Goal: Task Accomplishment & Management: Use online tool/utility

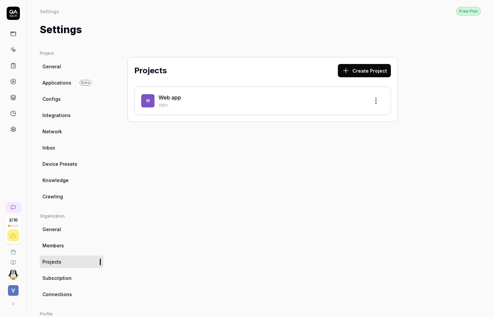
click at [15, 289] on span "V" at bounding box center [13, 290] width 11 height 11
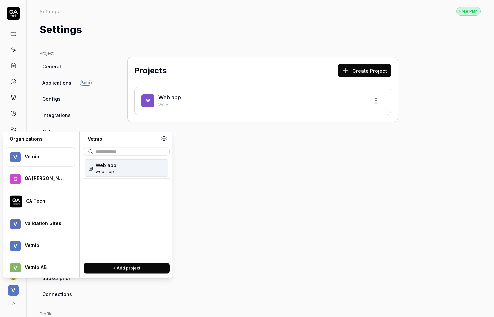
click at [15, 289] on span "V" at bounding box center [13, 290] width 11 height 11
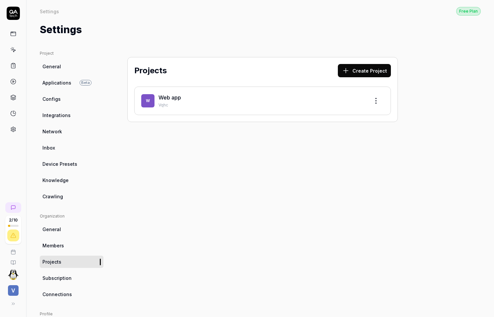
click at [15, 53] on link at bounding box center [13, 50] width 12 height 12
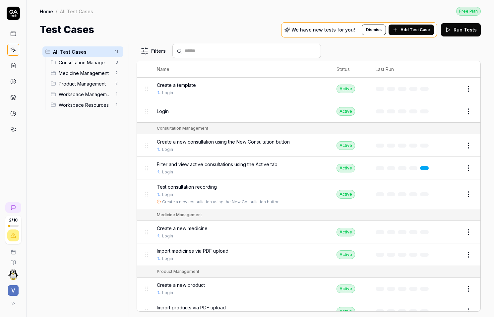
click at [21, 218] on div "2 / 10 V" at bounding box center [13, 255] width 26 height 111
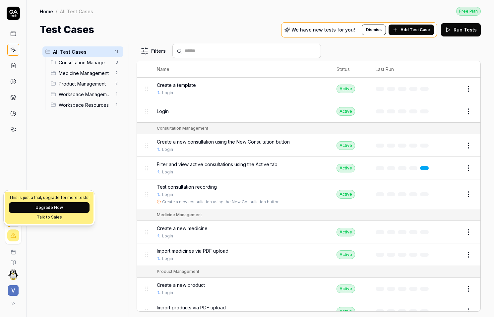
click at [29, 244] on div "All Test Cases 11 Consultation Management 3 Medicine Management 2 Product Manag…" at bounding box center [261, 177] width 468 height 280
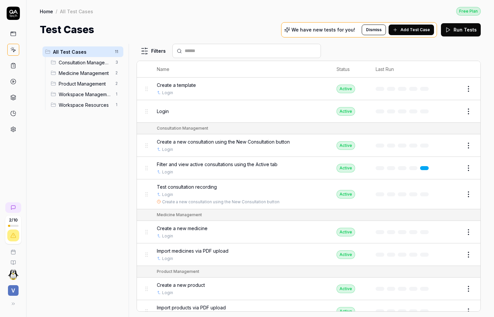
click at [17, 240] on div at bounding box center [13, 236] width 12 height 12
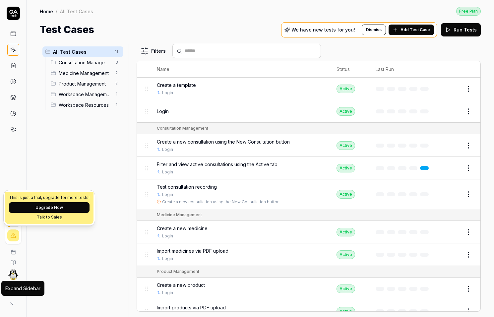
click at [16, 302] on button at bounding box center [11, 303] width 13 height 13
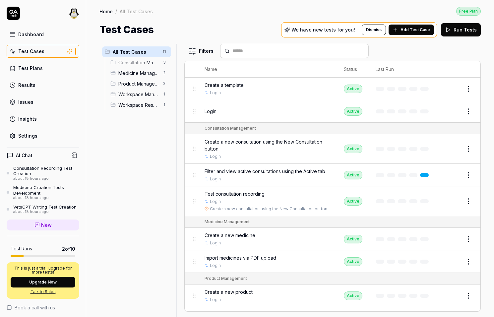
click at [47, 82] on link "Results" at bounding box center [43, 85] width 73 height 13
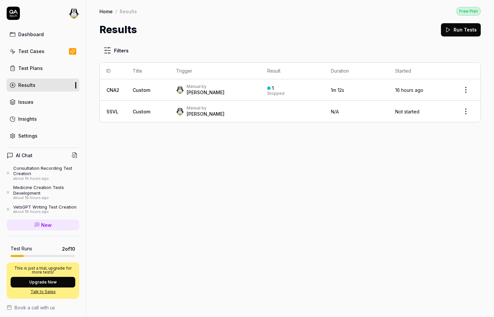
click at [44, 54] on link "Test Cases" at bounding box center [43, 51] width 73 height 13
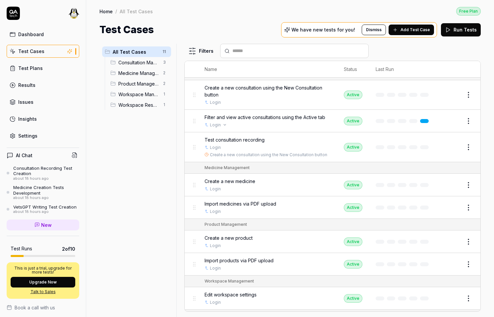
scroll to position [55, 0]
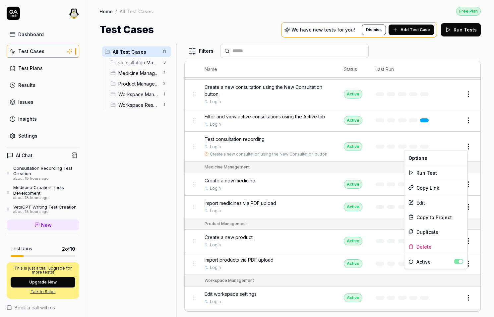
click at [466, 146] on html "Dashboard Test Cases Test Plans Results Issues Insights Settings AI Chat Consul…" at bounding box center [247, 158] width 494 height 317
click at [428, 199] on div "Edit" at bounding box center [436, 202] width 63 height 15
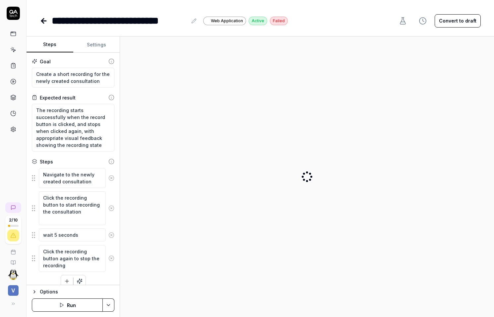
click at [98, 46] on button "Settings" at bounding box center [96, 45] width 47 height 16
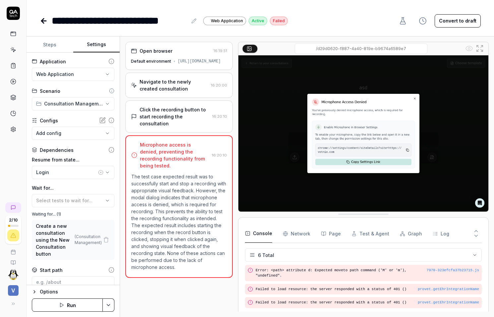
scroll to position [43, 0]
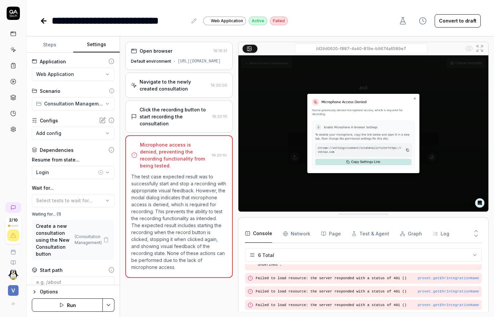
click at [82, 304] on button "Run" at bounding box center [67, 305] width 71 height 13
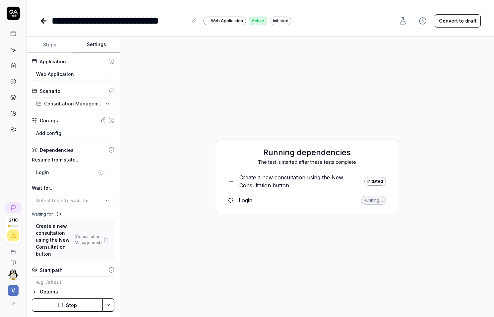
click at [264, 164] on div "The test is started after these tests complete" at bounding box center [307, 162] width 169 height 7
drag, startPoint x: 264, startPoint y: 164, endPoint x: 356, endPoint y: 162, distance: 91.3
click at [356, 162] on div "The test is started after these tests complete" at bounding box center [307, 162] width 169 height 7
copy div "The test is started after these tests complete"
click at [271, 185] on div "Create a new consultation using the New Consultation button" at bounding box center [297, 182] width 118 height 16
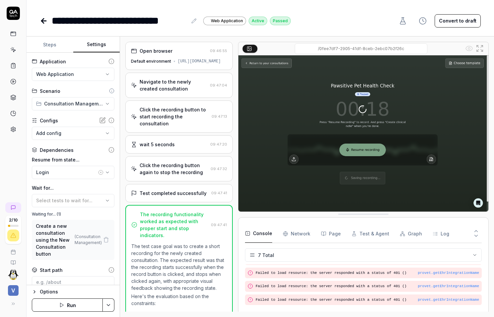
scroll to position [53, 0]
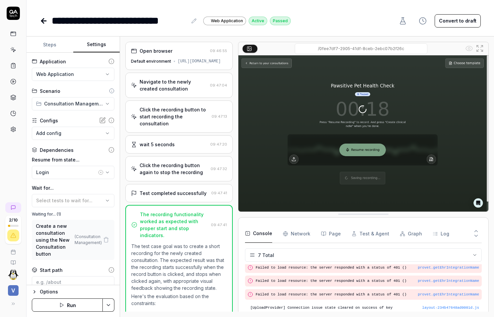
click at [186, 92] on div "Navigate to the newly created consultation" at bounding box center [174, 85] width 68 height 14
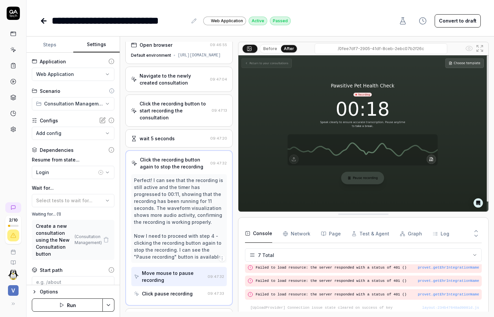
scroll to position [60, 0]
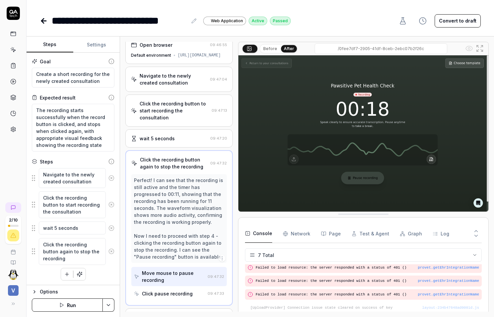
click at [47, 40] on button "Steps" at bounding box center [50, 45] width 47 height 16
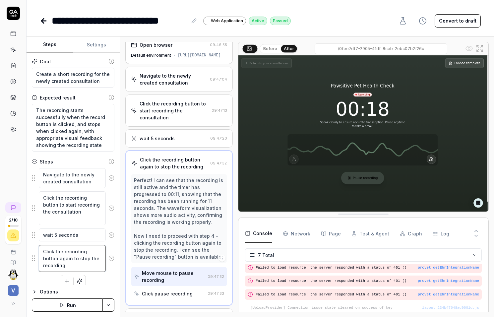
click at [74, 260] on textarea "Click the recording button again to stop the recording" at bounding box center [72, 258] width 67 height 27
click at [70, 252] on textarea "Click the recording button again to stop the recording" at bounding box center [72, 258] width 67 height 27
type textarea "*"
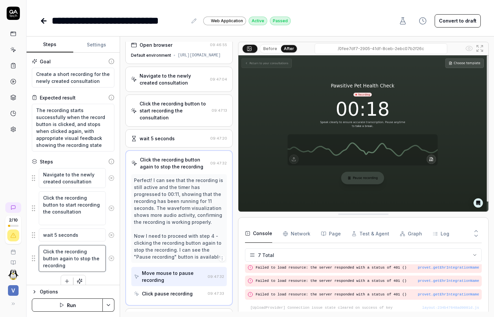
type textarea "Click the srecording button again to stop the recording"
type textarea "*"
type textarea "Click the strecording button again to stop the recording"
type textarea "*"
type textarea "Click the storecording button again to stop the recording"
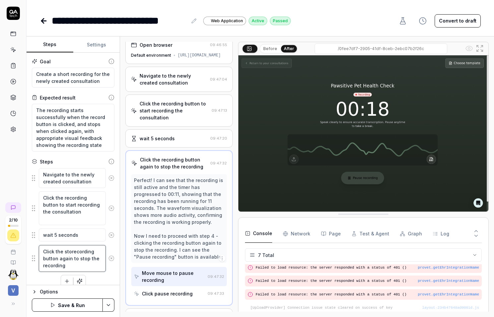
type textarea "*"
type textarea "Click the stoprecording button again to stop the recording"
type textarea "*"
type textarea "Click the stop recording button again to stop the recording"
type textarea "*"
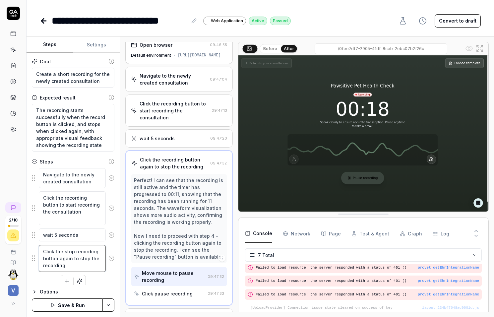
type textarea "Click the stop recording button to stop the recording"
type textarea "*"
type textarea "Click the p recording button to stop the recording"
type textarea "*"
type textarea "Click the ps recording button to stop the recording"
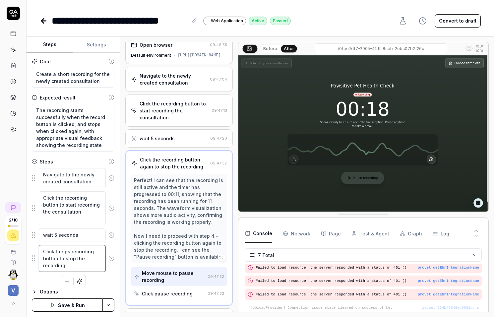
type textarea "*"
type textarea "Click the psu recording button to stop the recording"
type textarea "*"
type textarea "Click the ps recording button to stop the recording"
type textarea "*"
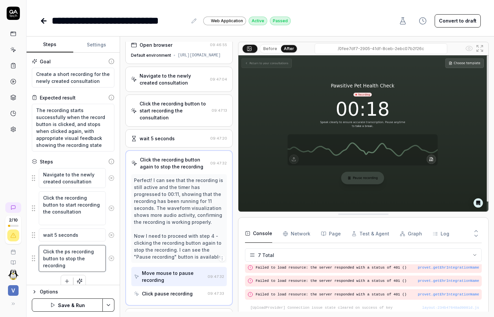
type textarea "Click the p recording button to stop the recording"
type textarea "*"
type textarea "Click the pa recording button to stop the recording"
type textarea "*"
type textarea "Click the pau recording button to stop the recording"
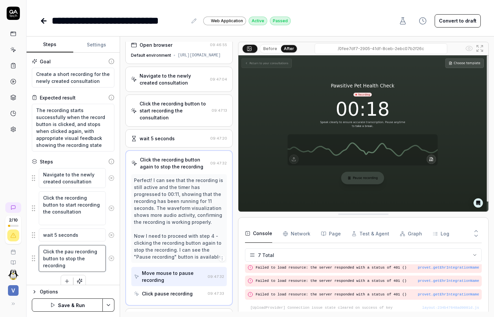
type textarea "*"
type textarea "Click the paus recording button to stop the recording"
type textarea "*"
type textarea "Click the pause recording button to stop the recording"
type textarea "*"
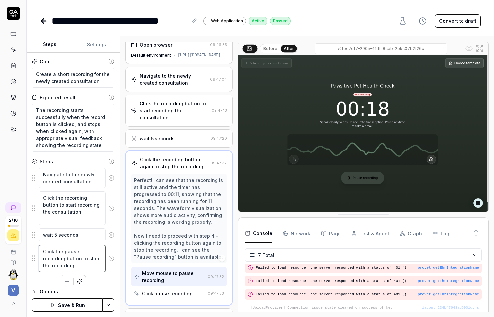
type textarea "Click the pause/ recording button to stop the recording"
type textarea "*"
type textarea "Click the pause/s recording button to stop the recording"
type textarea "*"
type textarea "Click the pause/st recording button to stop the recording"
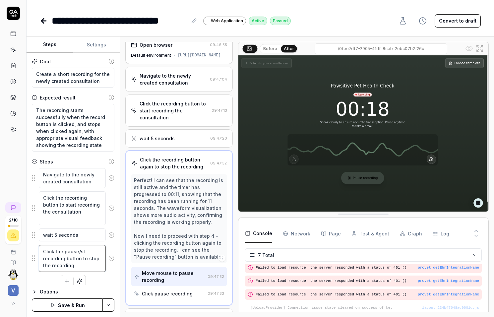
type textarea "*"
type textarea "Click the pause/sto recording button to stop the recording"
type textarea "*"
type textarea "Click the pause/stop recording button to stop the recording"
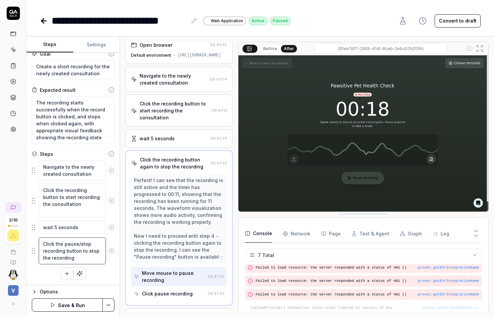
drag, startPoint x: 92, startPoint y: 255, endPoint x: 81, endPoint y: 252, distance: 11.9
click at [81, 252] on textarea "Click the pause/stop recording button to stop the recording" at bounding box center [72, 251] width 67 height 27
type textarea "*"
type textarea "Click the pause/stop recording button"
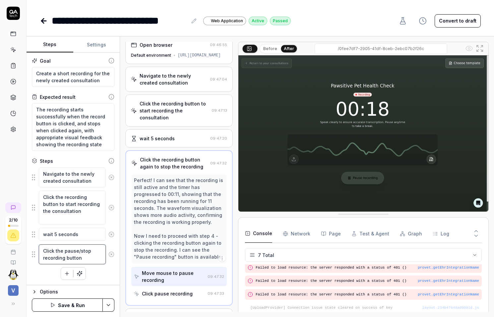
type textarea "*"
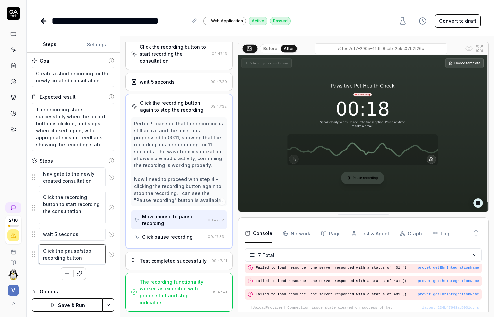
type textarea "Click the pause/stop recording button"
click at [171, 240] on div "Click pause recording" at bounding box center [167, 237] width 51 height 7
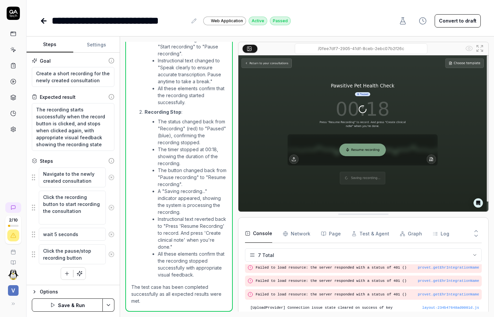
scroll to position [360, 0]
click at [62, 276] on button "button" at bounding box center [67, 274] width 12 height 12
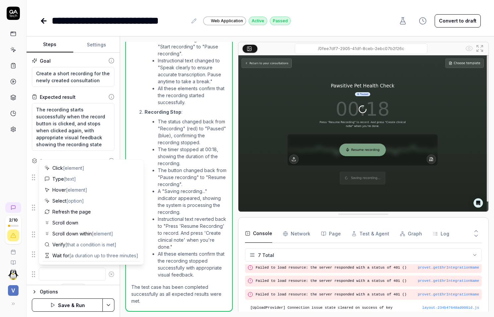
type textarea "*"
type textarea "W"
type textarea "*"
type textarea "Wa"
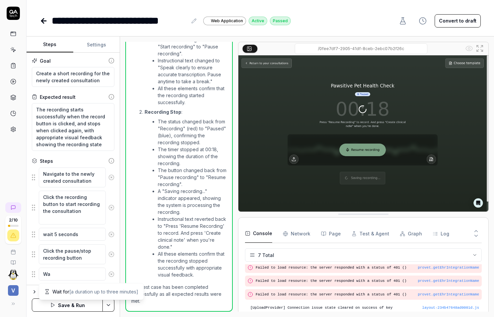
type textarea "*"
type textarea "Wai"
type textarea "*"
type textarea "Wait"
type textarea "*"
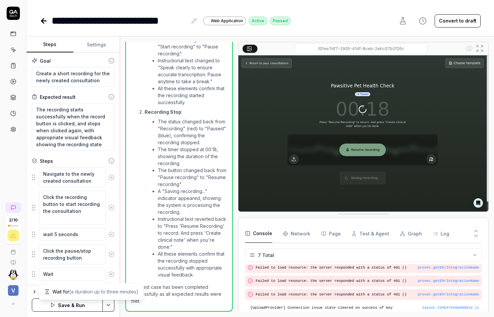
type textarea "Wait"
type textarea "*"
type textarea "Wait f"
type textarea "*"
type textarea "Wait fo"
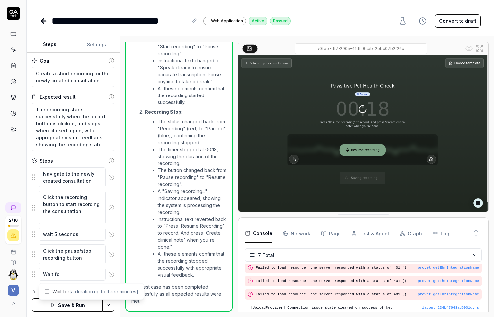
type textarea "*"
type textarea "Wait for"
type textarea "*"
type textarea "Wait for"
type textarea "*"
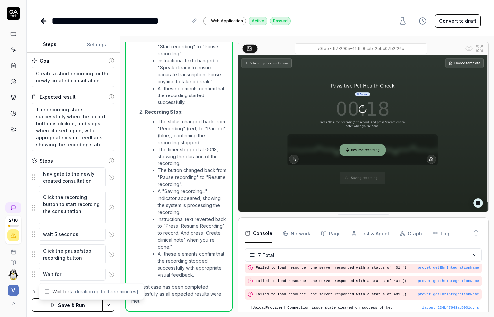
type textarea "Wait for t"
type textarea "*"
type textarea "Wait for the"
type textarea "*"
type textarea "Wait for the"
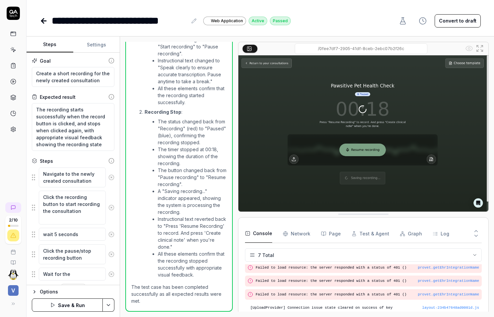
type textarea "*"
type textarea "Wait for the l"
type textarea "*"
type textarea "Wait for the lo"
type textarea "*"
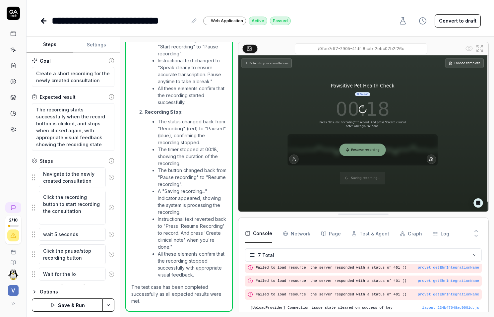
type textarea "Wait for the loa"
type textarea "*"
type textarea "Wait for the load"
type textarea "*"
type textarea "Wait for the loadi"
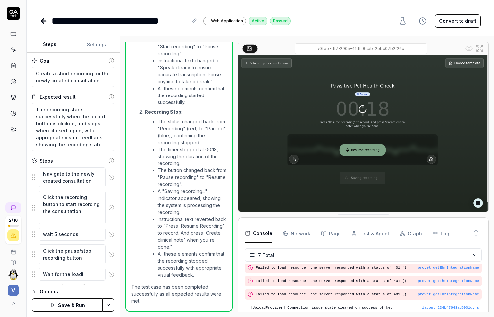
type textarea "*"
type textarea "Wait for the loadin"
type textarea "*"
type textarea "Wait for the loading"
type textarea "*"
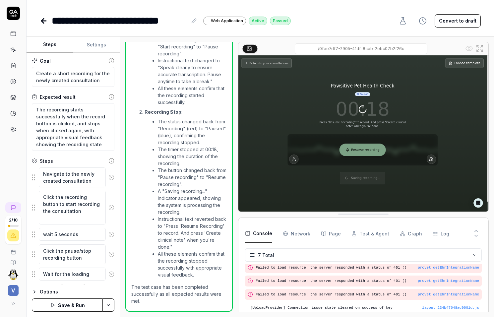
type textarea "Wait for the loading"
type textarea "*"
type textarea "Wait for the loading f"
type textarea "*"
type textarea "Wait for the loading fo"
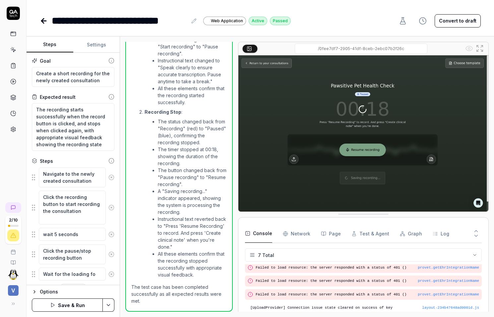
type textarea "*"
type textarea "Wait for the loading fo"
type textarea "*"
type textarea "Wait for the s"
type textarea "*"
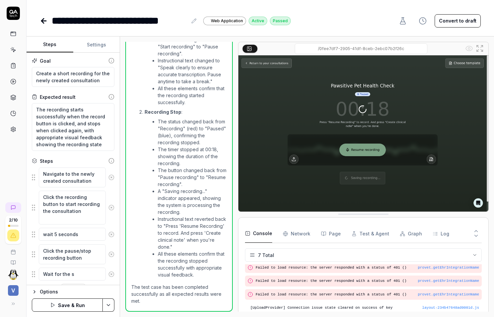
type textarea "Wait for the sa"
type textarea "*"
type textarea "Wait for the sav"
type textarea "*"
type textarea "Wait for the savi"
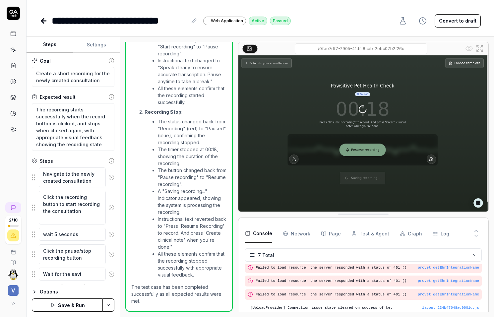
type textarea "*"
type textarea "Wait for the savin"
type textarea "*"
type textarea "Wait for the saving"
type textarea "*"
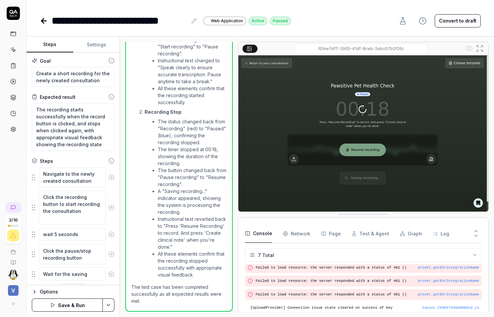
type textarea "Wait for the saving"
type textarea "*"
type textarea "Wait for the saving t"
type textarea "*"
type textarea "Wait for the saving to"
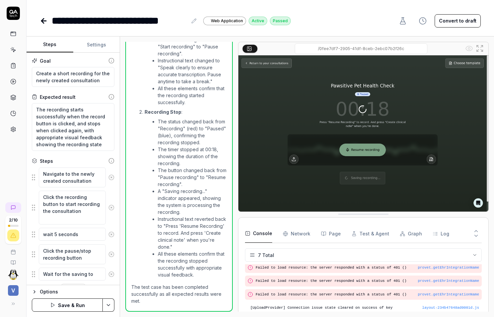
type textarea "*"
type textarea "Wait for the saving to"
type textarea "*"
type textarea "Wait for the saving to f"
type textarea "*"
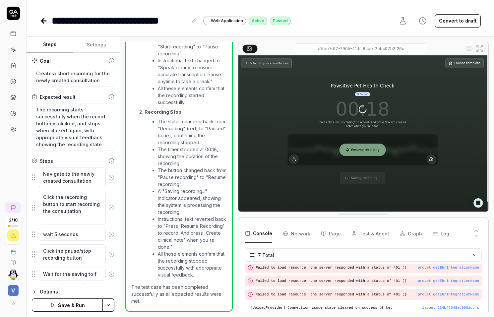
type textarea "Wait for the saving to fi"
type textarea "*"
type textarea "Wait for the saving to fin"
type textarea "*"
type textarea "Wait for the saving to fini"
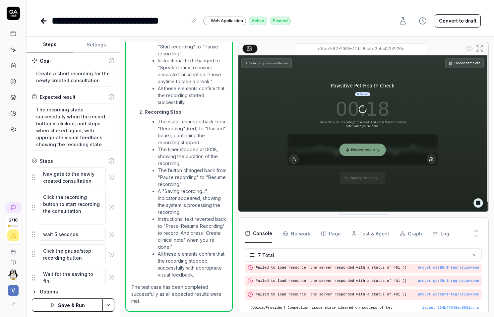
type textarea "*"
type textarea "Wait for the saving to finis"
type textarea "*"
type textarea "Wait for the saving to finish"
click at [98, 48] on button "Settings" at bounding box center [96, 45] width 47 height 16
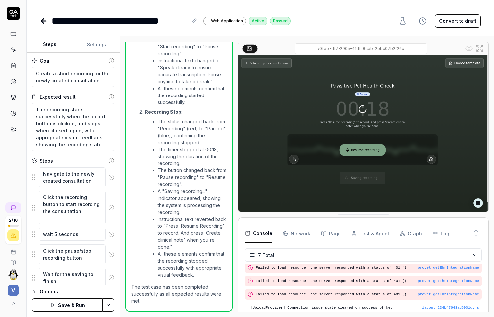
click at [49, 45] on button "Steps" at bounding box center [50, 45] width 47 height 16
click at [86, 305] on button "Save & Run" at bounding box center [67, 305] width 71 height 13
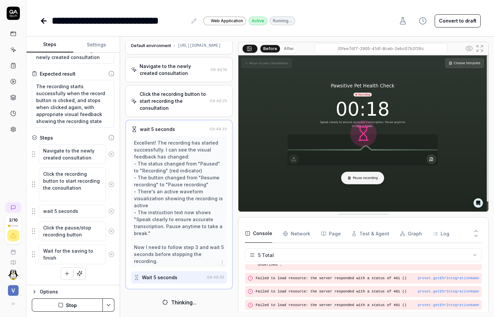
scroll to position [21, 0]
type textarea "*"
click at [205, 274] on div "Wait 5 seconds 09:49:33" at bounding box center [179, 278] width 96 height 12
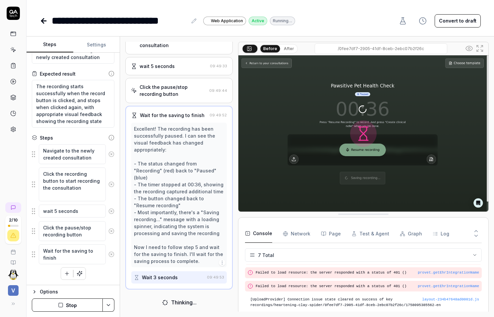
scroll to position [83, 0]
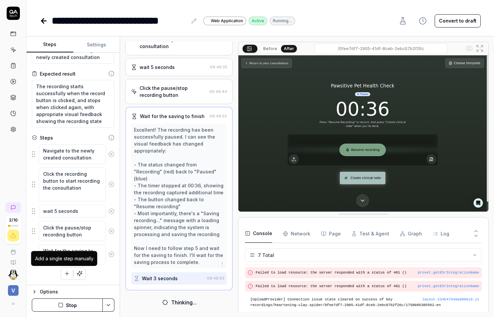
click at [67, 268] on button "button" at bounding box center [67, 274] width 12 height 12
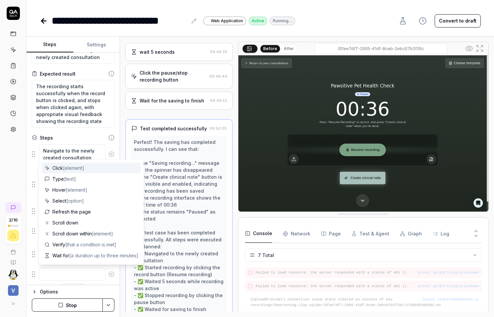
scroll to position [53, 0]
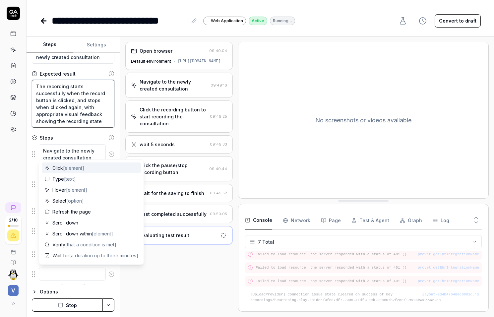
click at [70, 122] on textarea "The recording starts successfully when the record button is clicked, and stops …" at bounding box center [73, 104] width 83 height 48
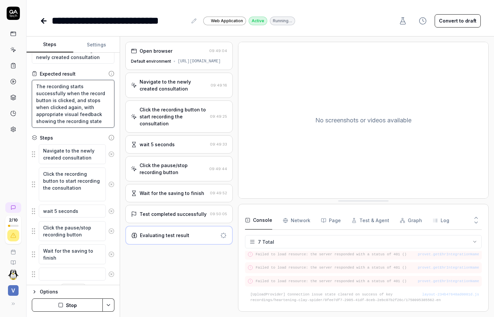
drag, startPoint x: 102, startPoint y: 123, endPoint x: 14, endPoint y: 77, distance: 99.0
click at [14, 77] on div "**********" at bounding box center [247, 158] width 494 height 317
click at [100, 122] on textarea "The recording starts successfully when the record button is clicked, and stops …" at bounding box center [73, 104] width 83 height 48
type textarea "*"
type textarea "The recording starts successfully when the record button is clicked, and stops …"
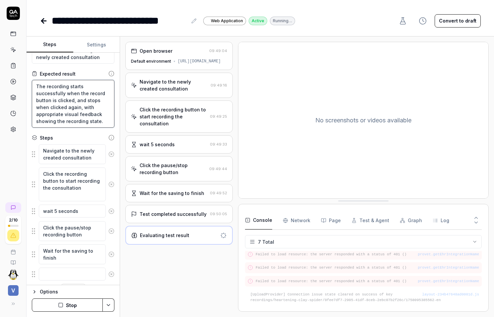
type textarea "*"
type textarea "The recording starts successfully when the record button is clicked, and stops …"
click at [176, 84] on div "Navigate to the newly created consultation 09:49:16" at bounding box center [178, 85] width 107 height 25
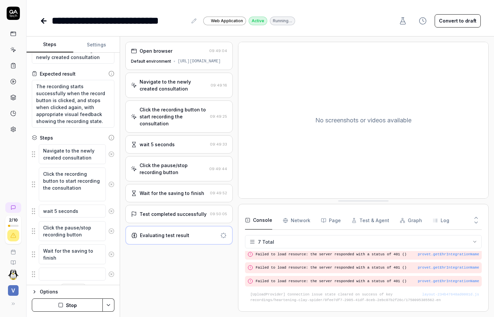
scroll to position [62, 0]
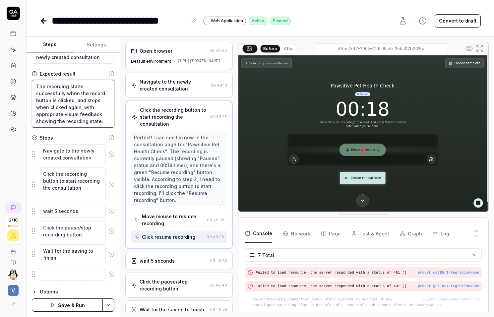
click at [104, 123] on textarea "The recording starts successfully when the record button is clicked, and stops …" at bounding box center [73, 104] width 83 height 48
type textarea "*"
type textarea "The recording starts successfully when the record button is clicked, and stops …"
type textarea "*"
type textarea "The recording starts successfully when the record button is clicked, and stops …"
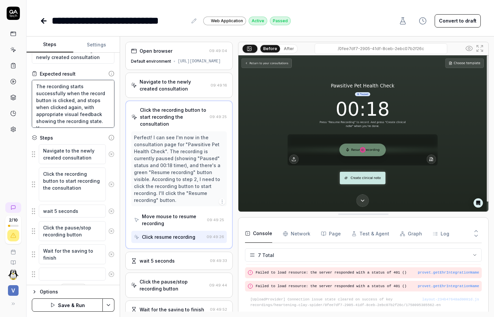
type textarea "*"
type textarea "The recording starts successfully when the record button is clicked, and stops …"
type textarea "*"
type textarea "The recording starts successfully when the record button is clicked, and stops …"
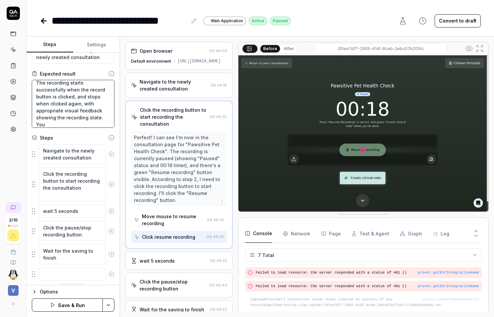
type textarea "*"
type textarea "The recording starts successfully when the record button is clicked, and stops …"
type textarea "*"
type textarea "The recording starts successfully when the record button is clicked, and stops …"
type textarea "*"
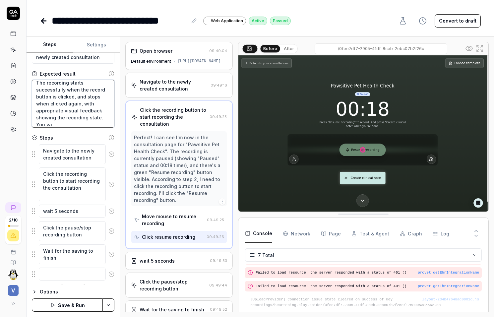
type textarea "The recording starts successfully when the record button is clicked, and stops …"
type textarea "*"
type textarea "The recording starts successfully when the record button is clicked, and stops …"
type textarea "*"
type textarea "The recording starts successfully when the record button is clicked, and stops …"
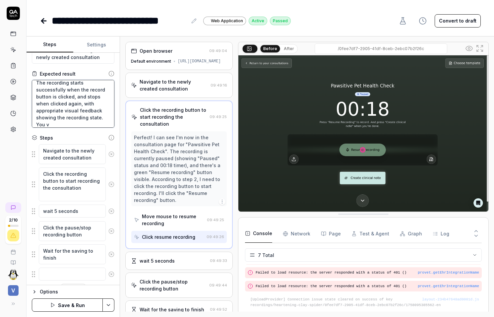
type textarea "*"
type textarea "The recording starts successfully when the record button is clicked, and stops …"
type textarea "*"
type textarea "The recording starts successfully when the record button is clicked, and stops …"
type textarea "*"
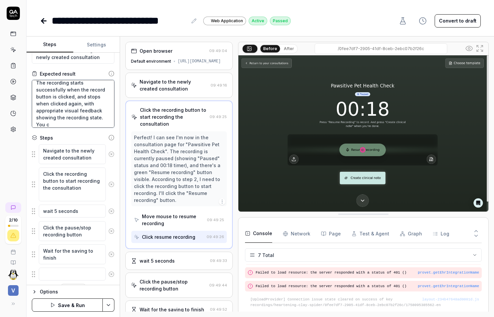
type textarea "The recording starts successfully when the record button is clicked, and stops …"
type textarea "*"
type textarea "The recording starts successfully when the record button is clicked, and stops …"
type textarea "*"
type textarea "The recording starts successfully when the record button is clicked, and stops …"
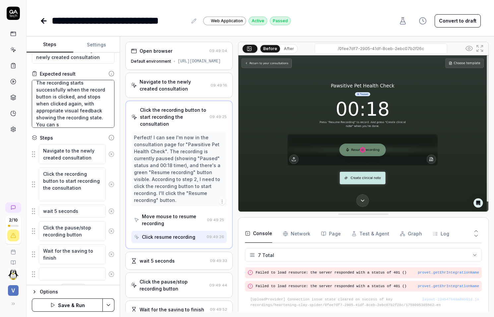
type textarea "*"
type textarea "The recording starts successfully when the record button is clicked, and stops …"
type textarea "*"
type textarea "The recording starts successfully when the record button is clicked, and stops …"
type textarea "*"
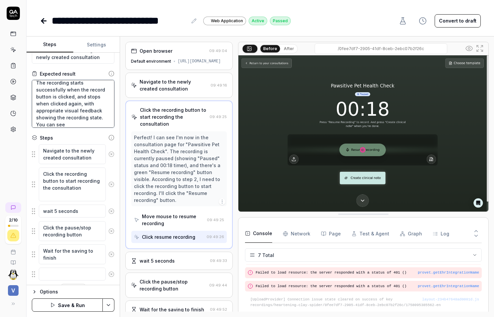
type textarea "The recording starts successfully when the record button is clicked, and stops …"
type textarea "*"
type textarea "The recording starts successfully when the record button is clicked, and stops …"
type textarea "*"
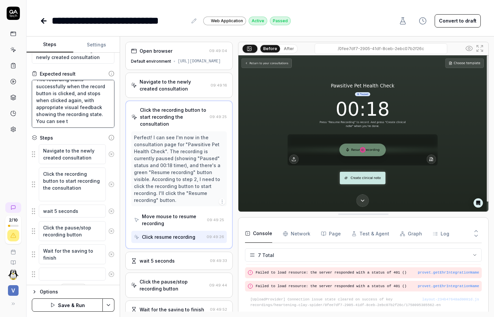
type textarea "The recording starts successfully when the record button is clicked, and stops …"
type textarea "*"
type textarea "The recording starts successfully when the record button is clicked, and stops …"
type textarea "*"
type textarea "The recording starts successfully when the record button is clicked, and stops …"
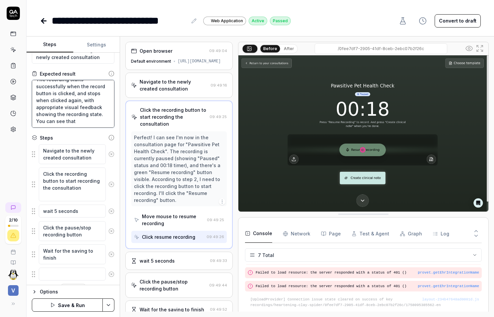
type textarea "*"
type textarea "The recording starts successfully when the record button is clicked, and stops …"
type textarea "*"
type textarea "The recording starts successfully when the record button is clicked, and stops …"
type textarea "*"
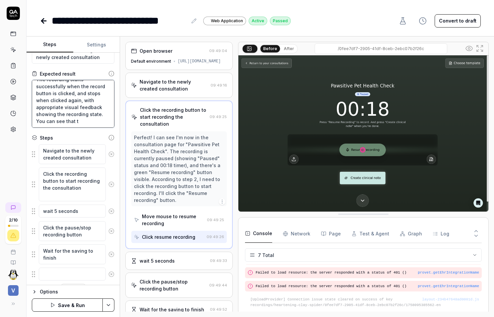
type textarea "The recording starts successfully when the record button is clicked, and stops …"
type textarea "*"
type textarea "The recording starts successfully when the record button is clicked, and stops …"
type textarea "*"
type textarea "The recording starts successfully when the record button is clicked, and stops …"
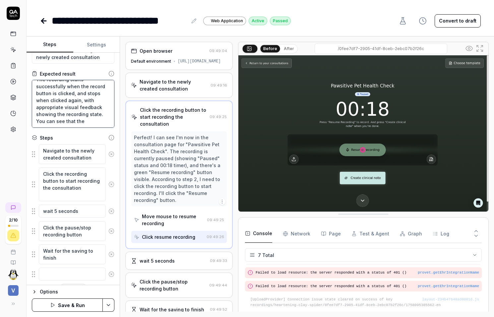
type textarea "*"
type textarea "The recording starts successfully when the record button is clicked, and stops …"
type textarea "*"
type textarea "The recording starts successfully when the record button is clicked, and stops …"
type textarea "*"
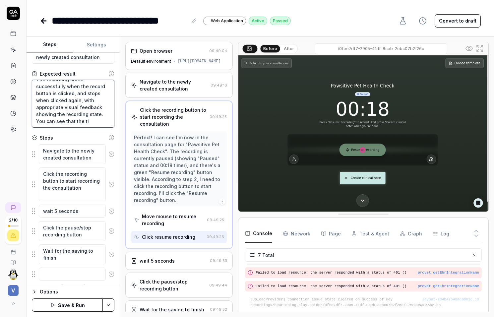
type textarea "The recording starts successfully when the record button is clicked, and stops …"
type textarea "*"
type textarea "The recording starts successfully when the record button is clicked, and stops …"
type textarea "*"
type textarea "The recording starts successfully when the record button is clicked, and stops …"
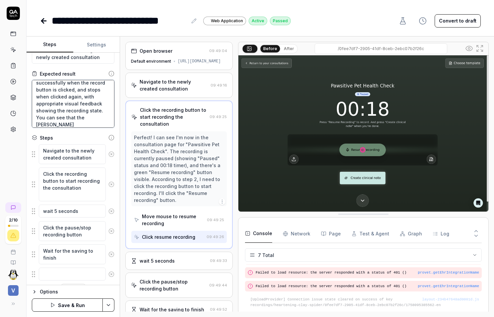
scroll to position [14, 0]
type textarea "*"
type textarea "The recording starts successfully when the record button is clicked, and stops …"
type textarea "*"
type textarea "The recording starts successfully when the record button is clicked, and stops …"
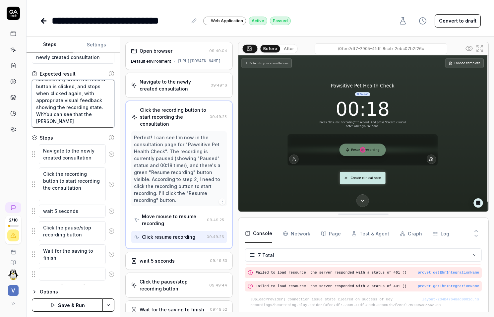
type textarea "*"
type textarea "The recording starts successfully when the record button is clicked, and stops …"
type textarea "*"
type textarea "The recording starts successfully when the record button is clicked, and stops …"
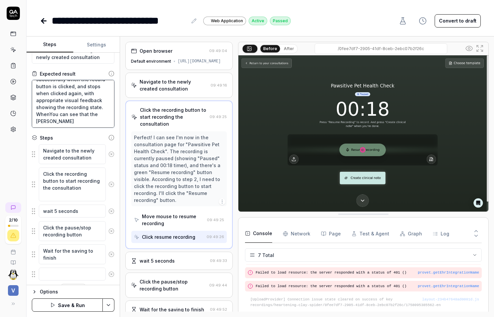
type textarea "*"
type textarea "The recording starts successfully when the record button is clicked, and stops …"
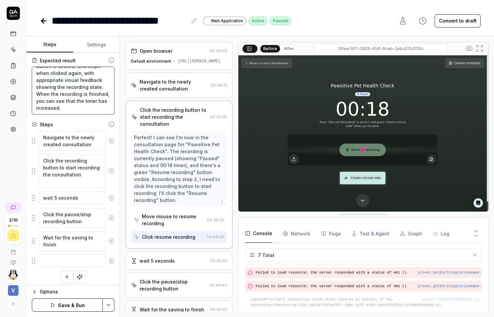
scroll to position [40, 0]
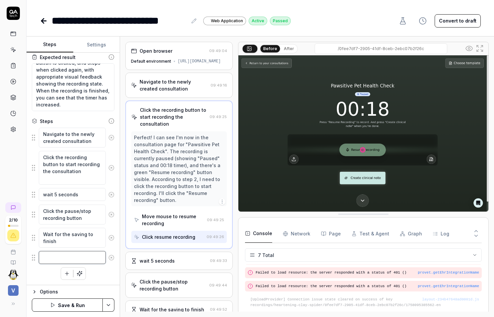
click at [63, 259] on textarea at bounding box center [72, 257] width 67 height 13
click at [102, 267] on div "Navigate to the newly created consultation Click the recording button to start …" at bounding box center [73, 203] width 83 height 153
click at [108, 258] on icon at bounding box center [111, 258] width 6 height 6
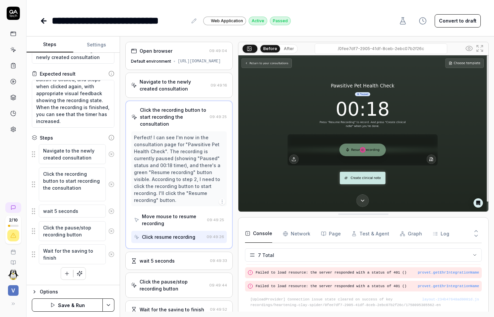
scroll to position [24, 0]
click at [97, 123] on textarea "The recording starts successfully when the record button is clicked, and stops …" at bounding box center [73, 104] width 83 height 48
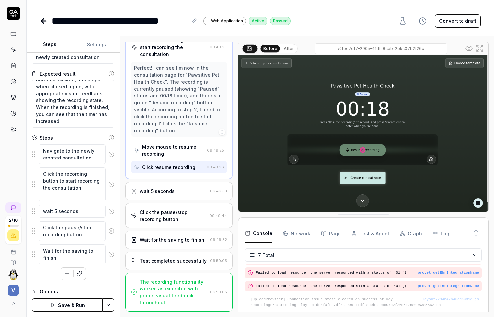
click at [147, 184] on div "wait 5 seconds 09:49:33" at bounding box center [178, 191] width 107 height 18
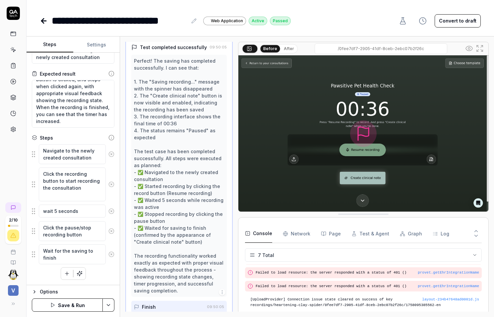
scroll to position [180, 0]
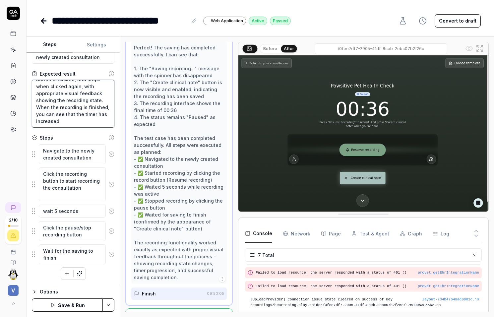
click at [56, 115] on textarea "The recording starts successfully when the record button is clicked, and stops …" at bounding box center [73, 104] width 83 height 48
click at [107, 307] on html "**********" at bounding box center [247, 158] width 494 height 317
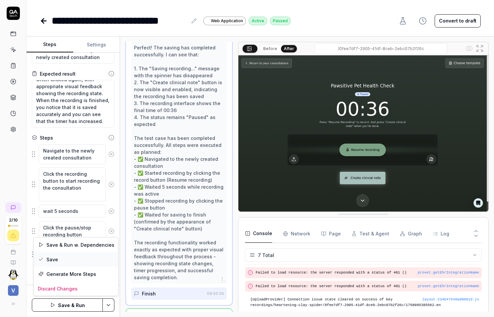
click at [79, 259] on div "Save" at bounding box center [76, 259] width 85 height 15
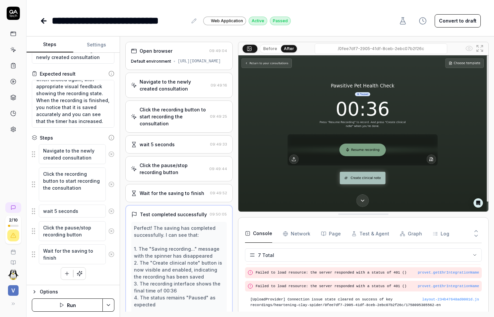
scroll to position [0, 0]
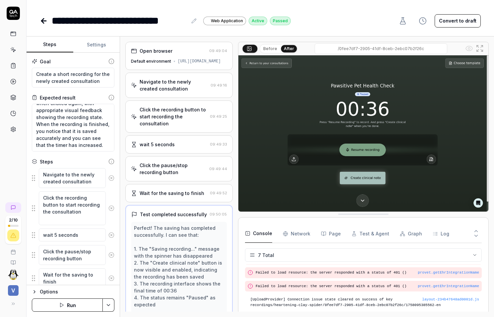
click at [16, 50] on icon at bounding box center [13, 50] width 6 height 6
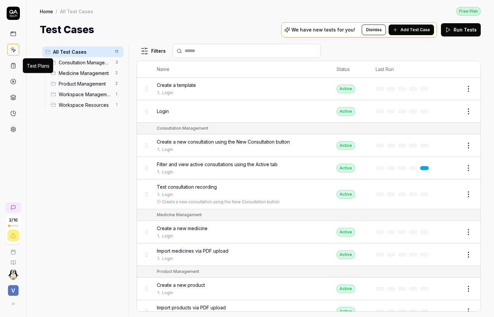
click at [14, 67] on icon at bounding box center [13, 67] width 1 height 0
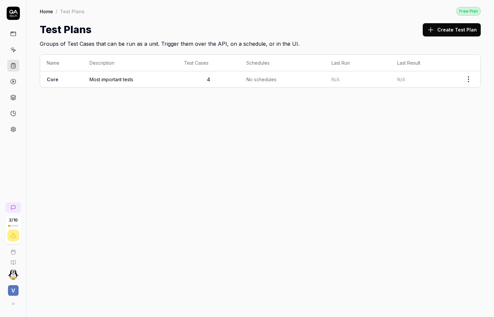
click at [471, 82] on html "2 / 10 V Home / Test Plans Free Plan Home / Test Plans Free Plan Test Plans Cre…" at bounding box center [247, 158] width 494 height 317
click at [449, 134] on div "Manage Schedules" at bounding box center [441, 136] width 63 height 15
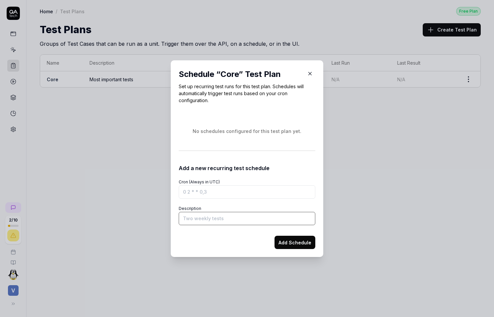
click at [225, 215] on input "Description" at bounding box center [247, 218] width 137 height 13
click at [172, 229] on div "Schedule “ Core ” Test Plan Set up recurring test runs for this test plan. Sche…" at bounding box center [247, 158] width 153 height 197
click at [218, 104] on div "Schedule “ Core ” Test Plan Set up recurring test runs for this test plan. Sche…" at bounding box center [247, 158] width 137 height 181
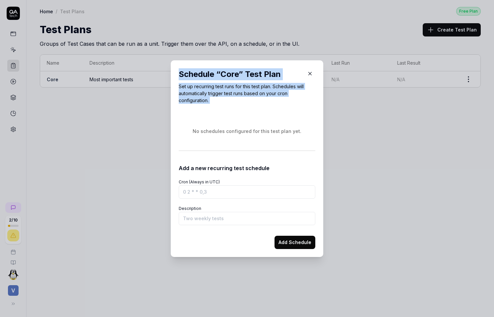
drag, startPoint x: 218, startPoint y: 104, endPoint x: 214, endPoint y: 77, distance: 27.3
click at [214, 77] on div "Schedule “ Core ” Test Plan Set up recurring test runs for this test plan. Sche…" at bounding box center [247, 158] width 137 height 181
click at [214, 77] on div "Schedule “ Core ” Test Plan" at bounding box center [240, 74] width 123 height 12
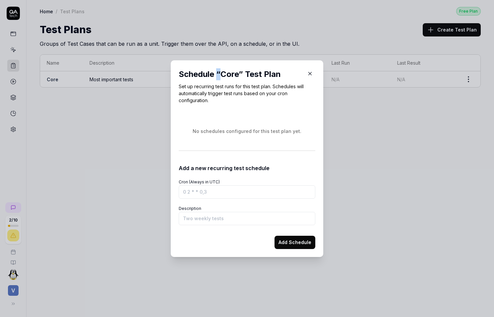
click at [214, 77] on div "Schedule “ Core ” Test Plan" at bounding box center [240, 74] width 123 height 12
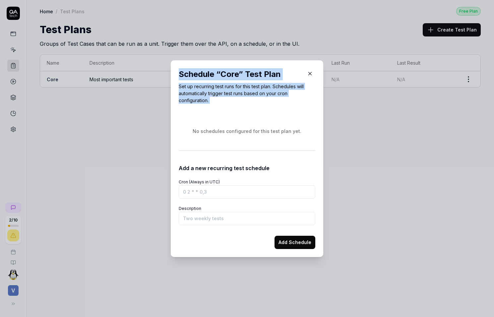
drag, startPoint x: 214, startPoint y: 77, endPoint x: 214, endPoint y: 94, distance: 16.6
click at [214, 94] on div "Schedule “ Core ” Test Plan Set up recurring test runs for this test plan. Sche…" at bounding box center [247, 86] width 137 height 36
click at [214, 94] on p "Set up recurring test runs for this test plan. Schedules will automatically tri…" at bounding box center [247, 93] width 137 height 21
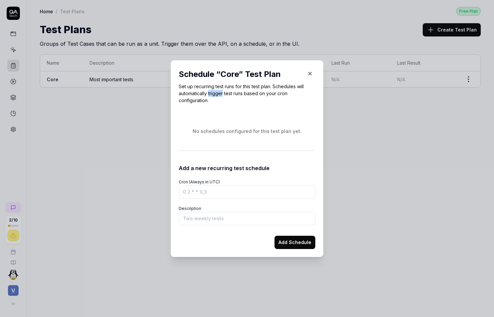
click at [214, 94] on p "Set up recurring test runs for this test plan. Schedules will automatically tri…" at bounding box center [247, 93] width 137 height 21
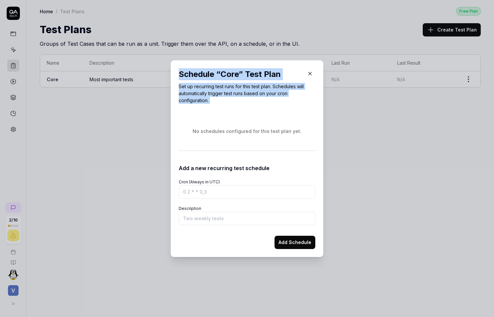
drag, startPoint x: 214, startPoint y: 94, endPoint x: 214, endPoint y: 68, distance: 26.2
click at [214, 68] on div "Schedule “ Core ” Test Plan Set up recurring test runs for this test plan. Sche…" at bounding box center [247, 158] width 153 height 197
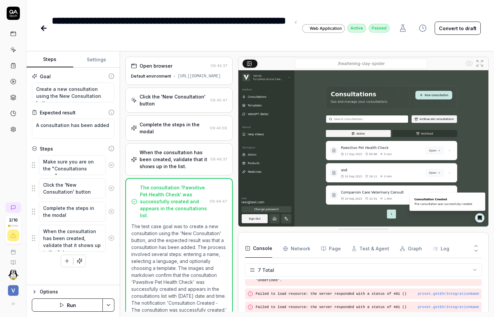
scroll to position [62, 0]
click at [18, 51] on link at bounding box center [13, 50] width 12 height 12
type textarea "*"
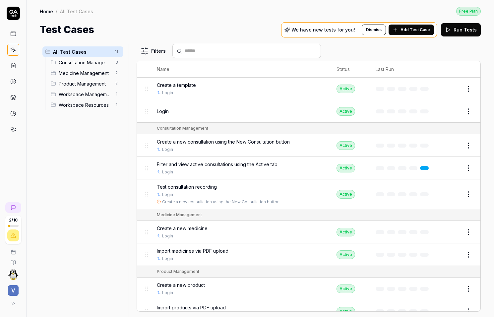
click at [198, 186] on span "Test consultation recording" at bounding box center [187, 186] width 60 height 7
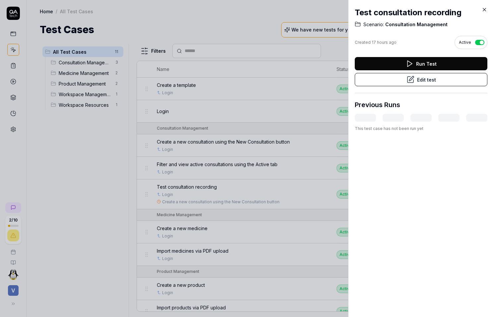
click at [432, 82] on button "Edit test" at bounding box center [421, 79] width 133 height 13
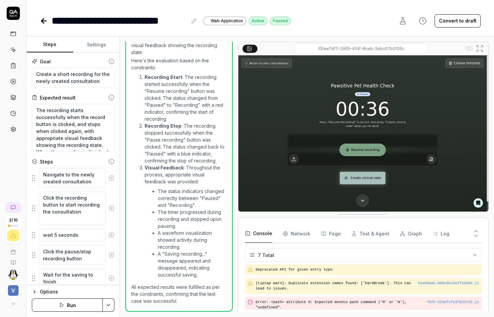
scroll to position [62, 0]
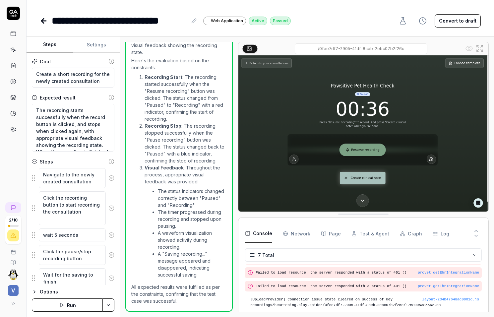
type textarea "*"
